Goal: Navigation & Orientation: Find specific page/section

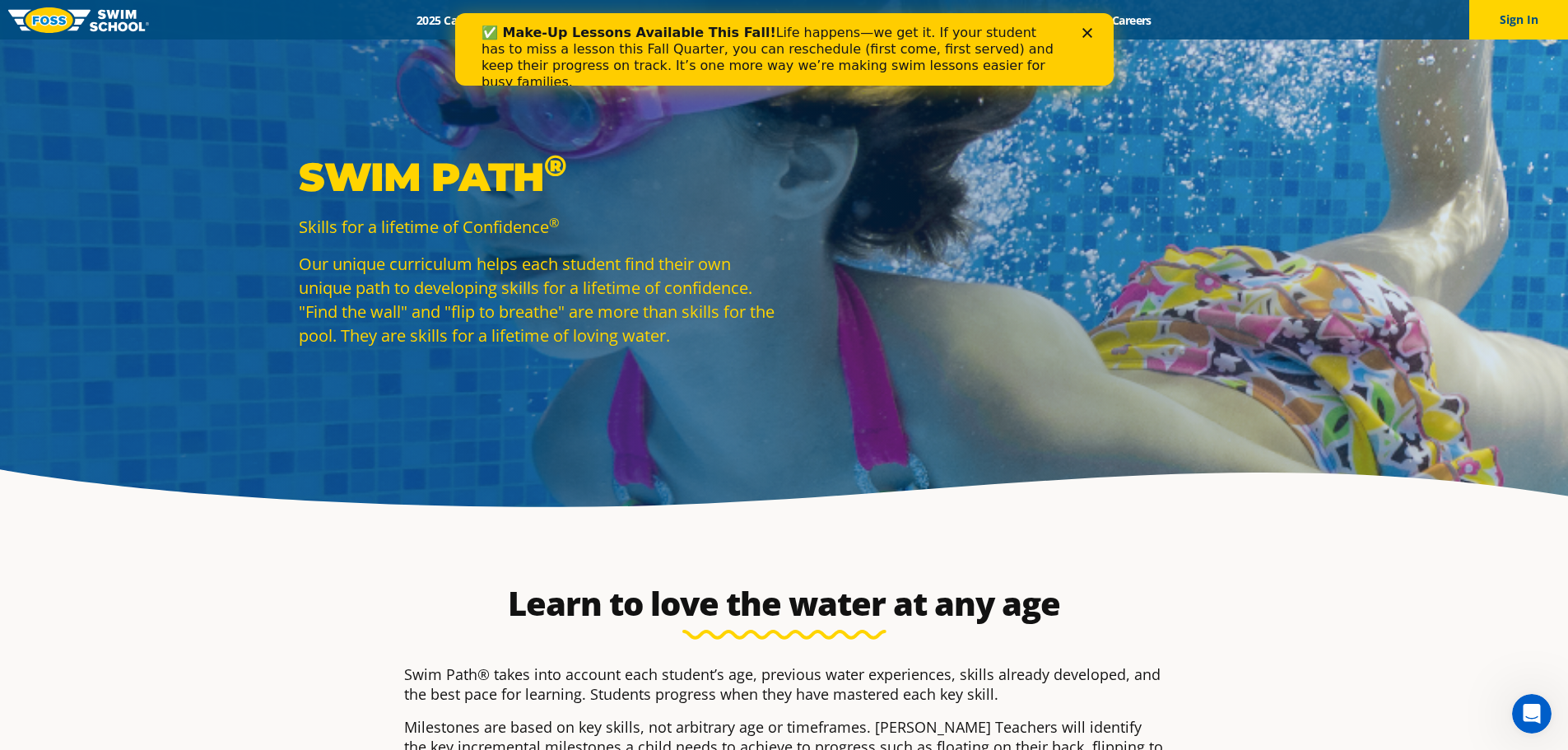
click at [1096, 30] on div "Close" at bounding box center [1089, 33] width 17 height 10
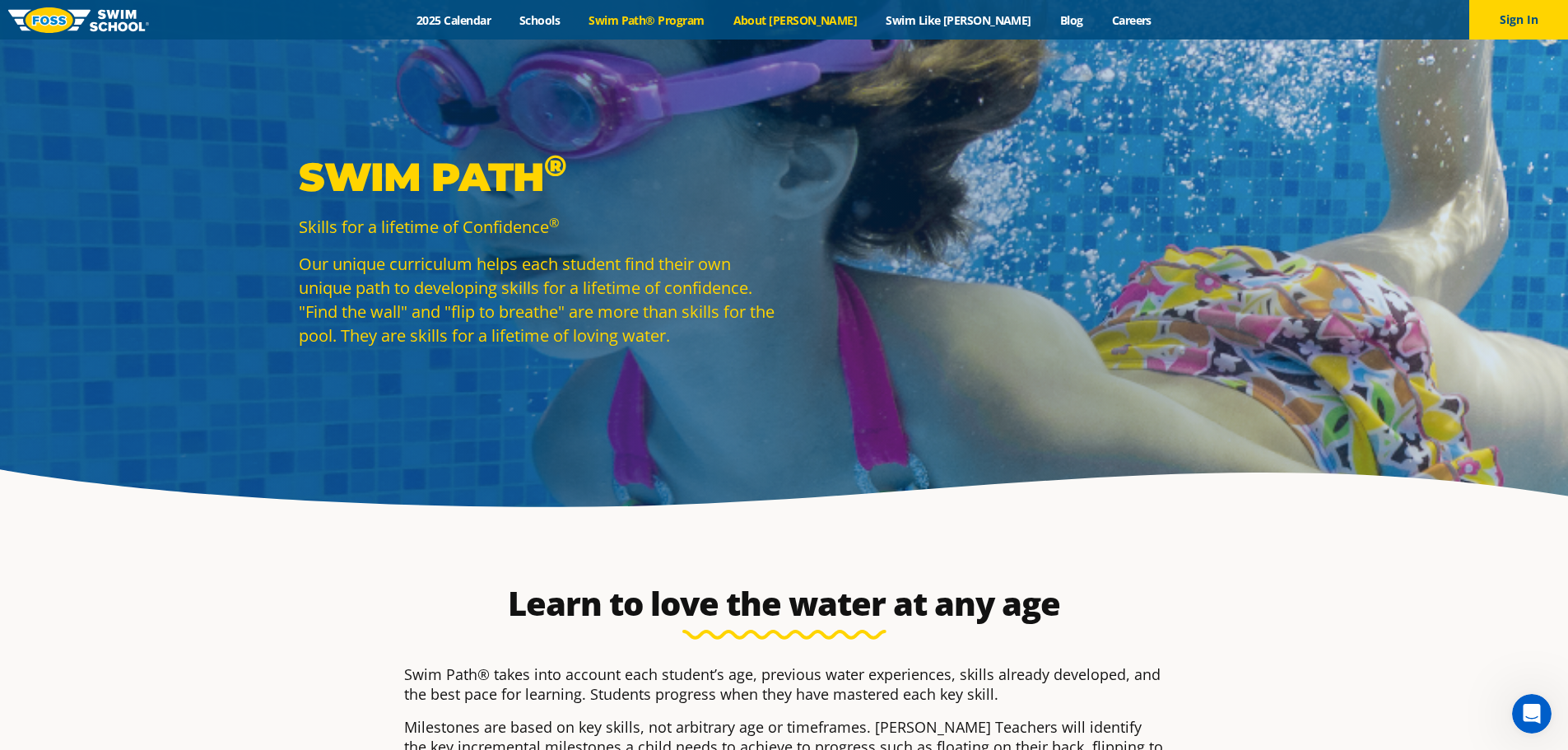
click at [834, 15] on link "About [PERSON_NAME]" at bounding box center [795, 20] width 153 height 16
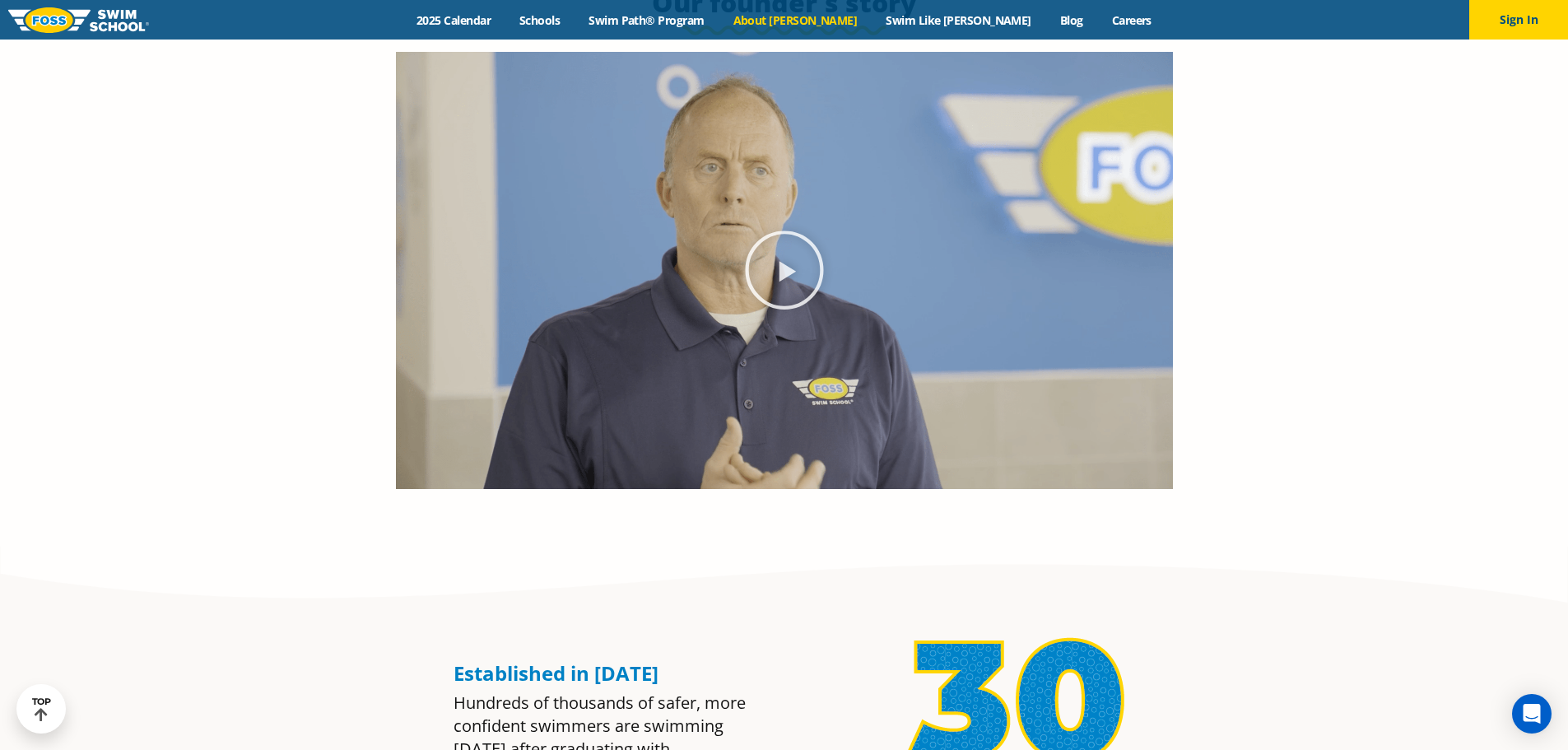
scroll to position [576, 0]
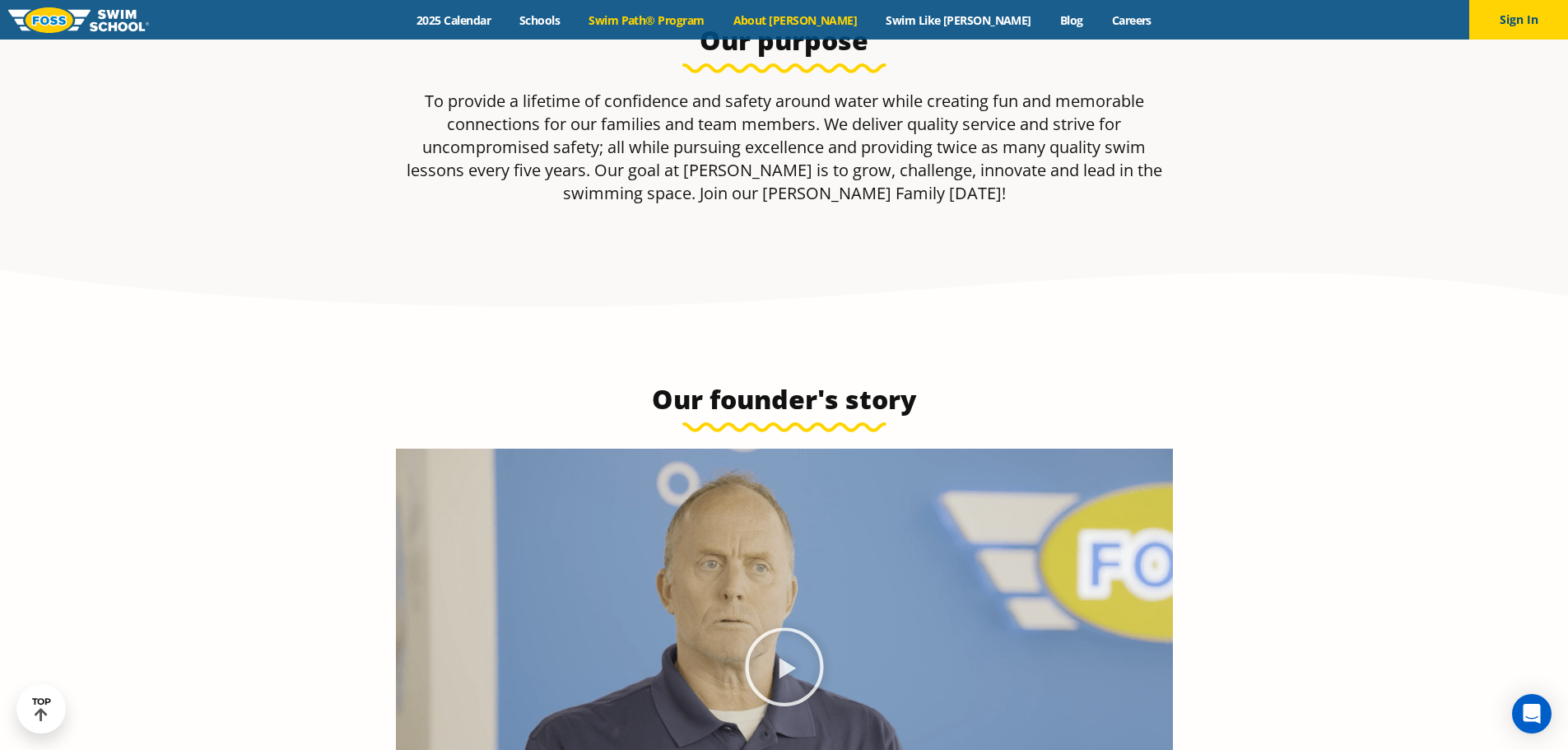
click at [719, 17] on link "Swim Path® Program" at bounding box center [646, 20] width 144 height 16
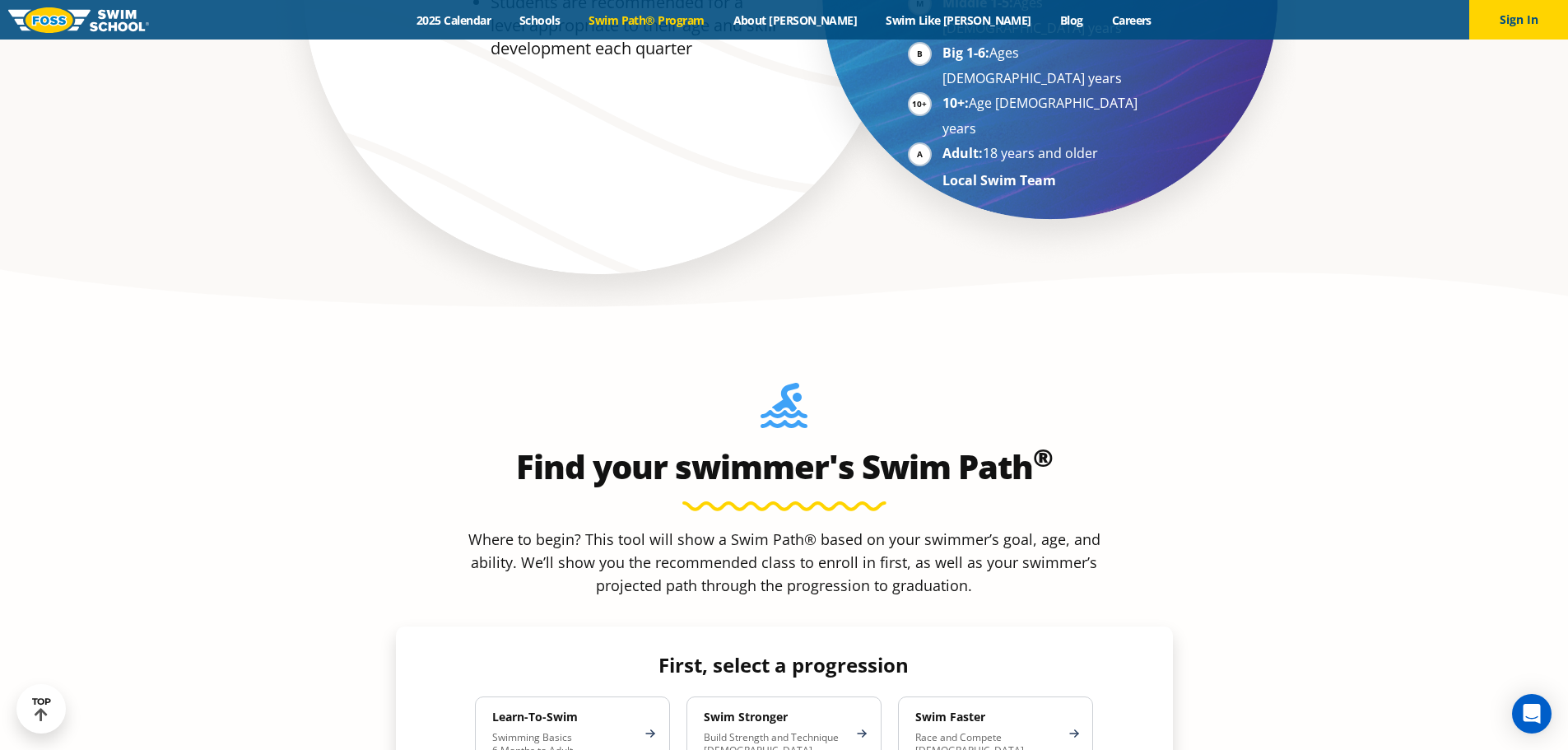
scroll to position [1317, 0]
